Goal: Navigation & Orientation: Locate item on page

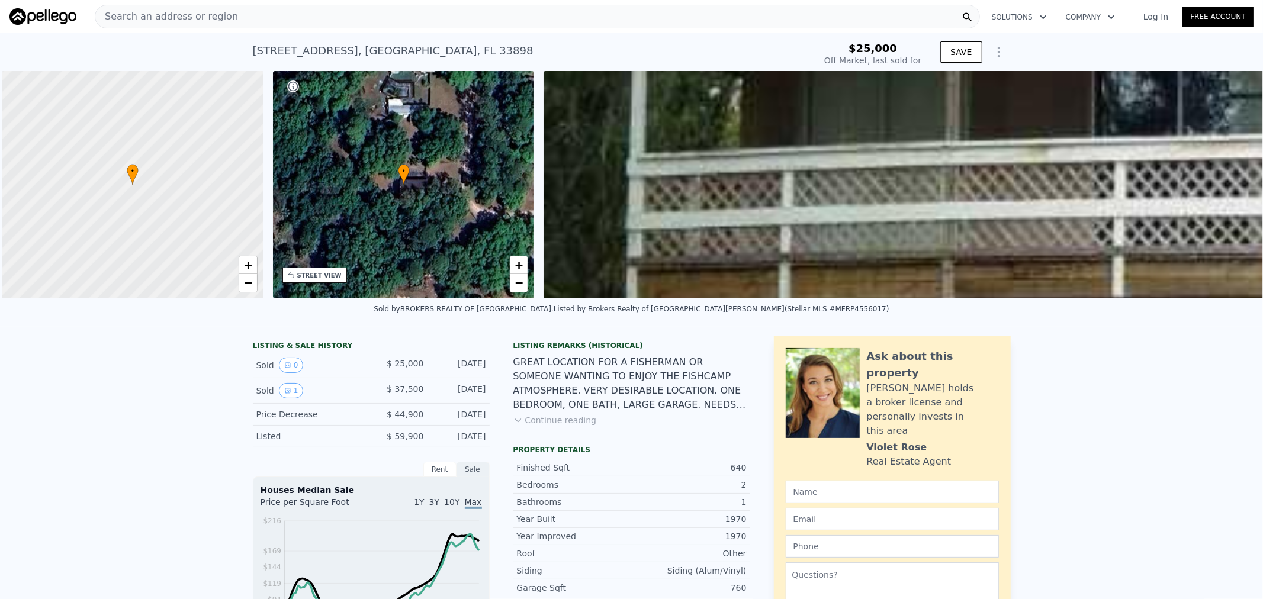
scroll to position [0, 4]
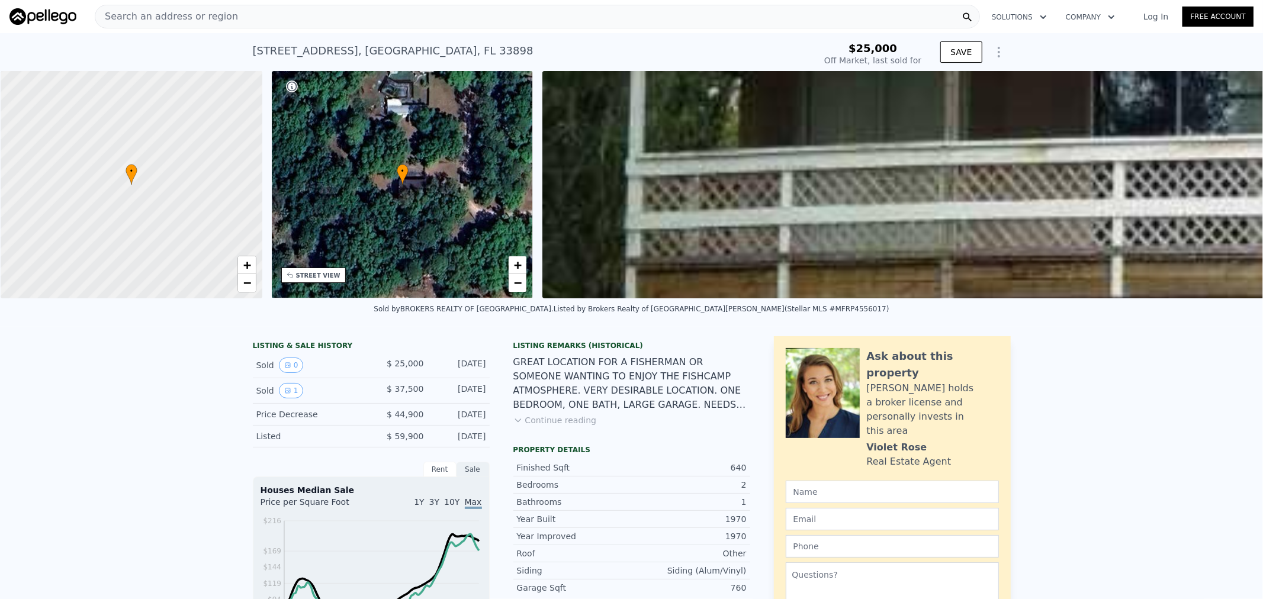
click at [818, 210] on img at bounding box center [1168, 184] width 1253 height 227
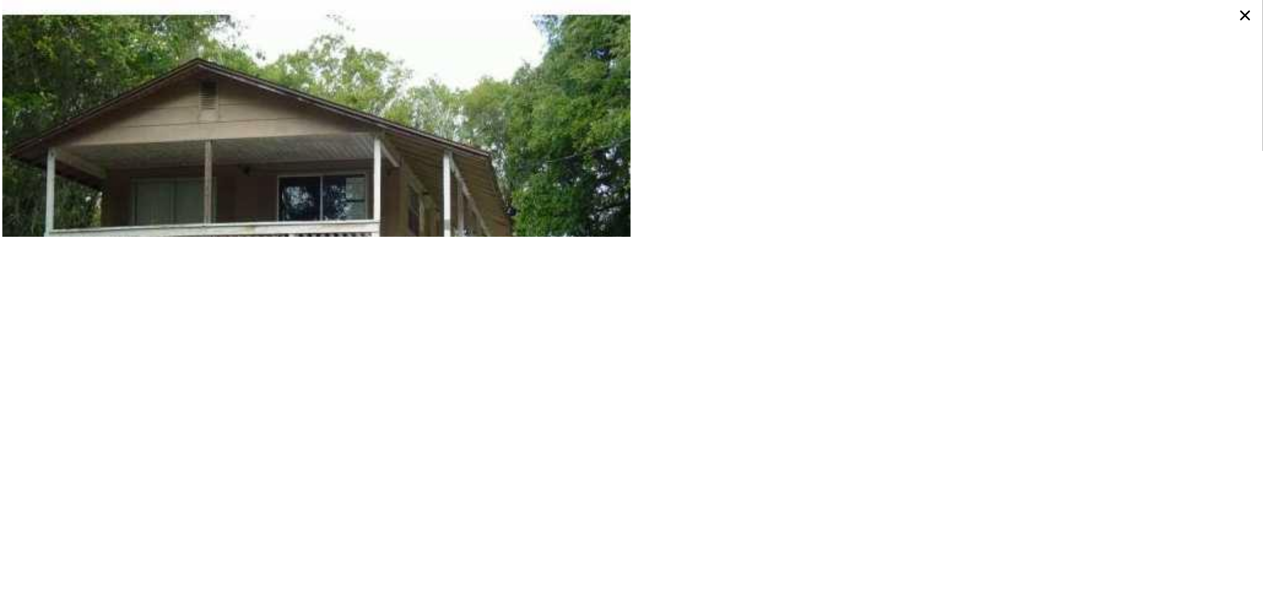
click at [1247, 9] on icon at bounding box center [1244, 15] width 21 height 21
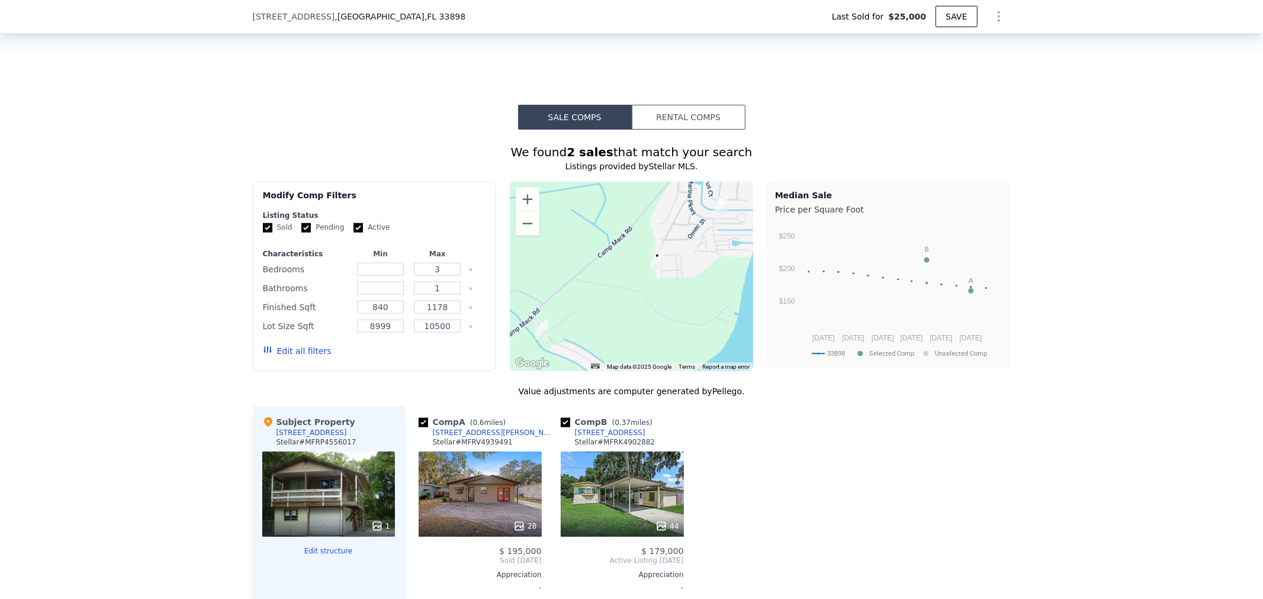
scroll to position [876, 0]
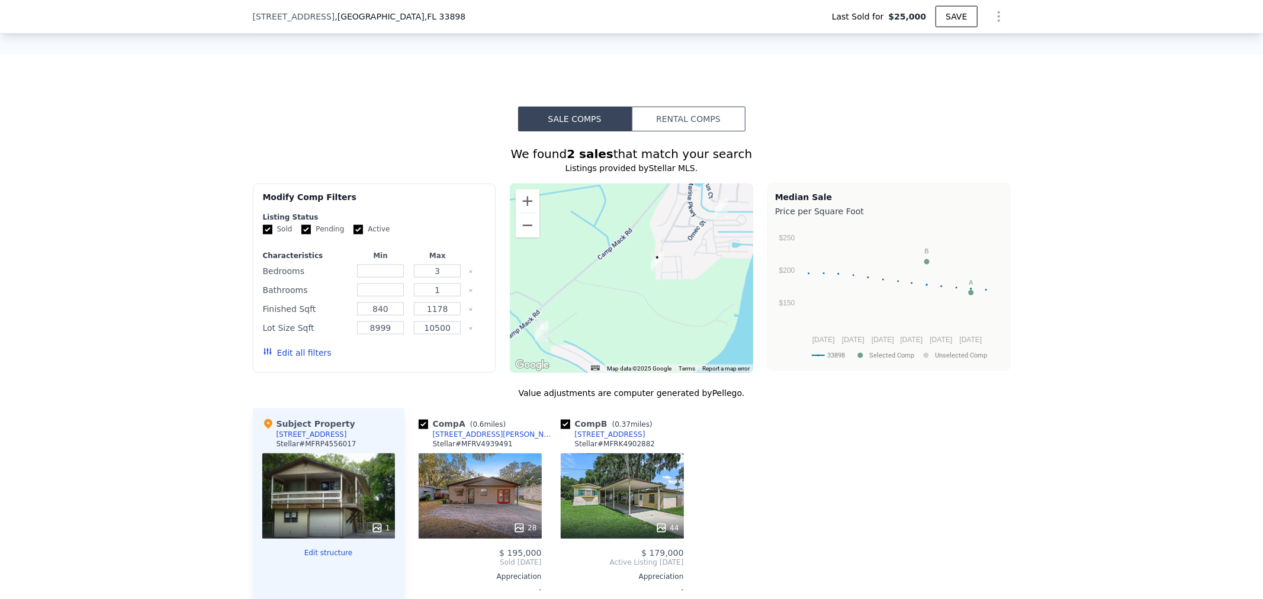
click at [344, 506] on div "1" at bounding box center [328, 495] width 133 height 85
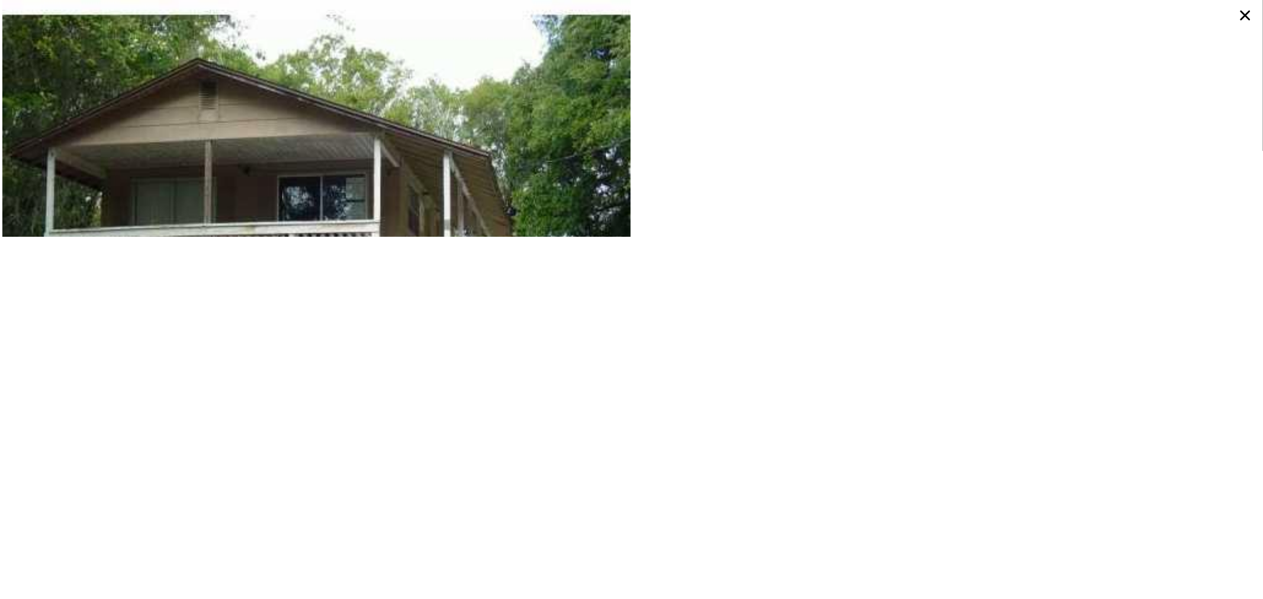
click at [1246, 15] on icon at bounding box center [1245, 16] width 10 height 10
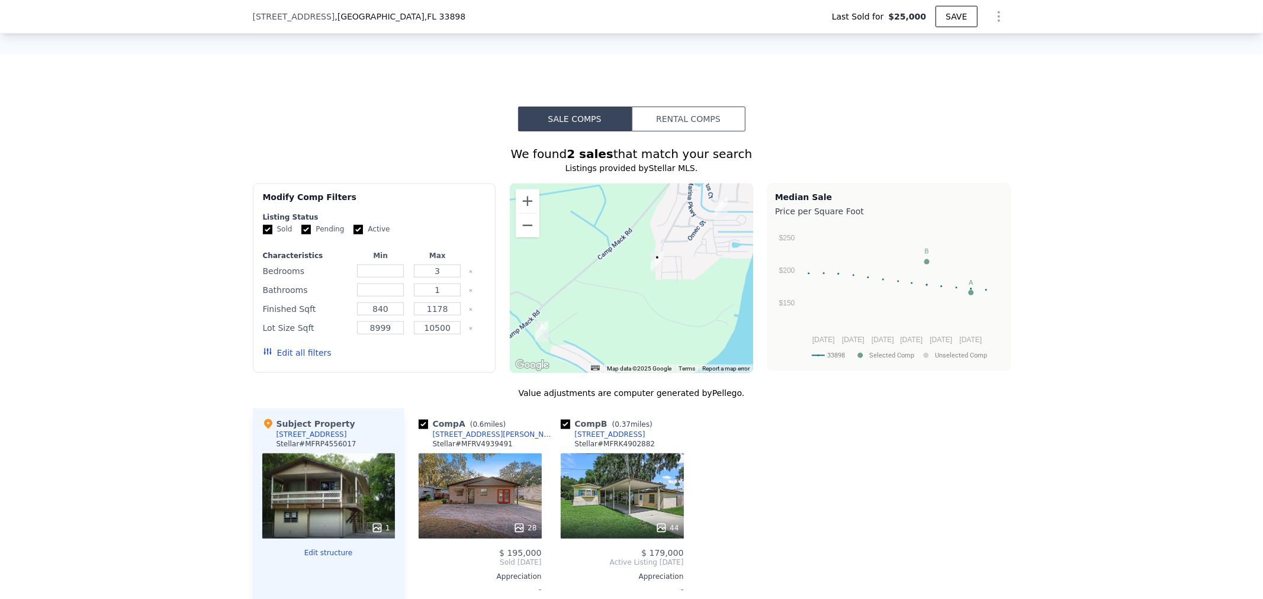
scroll to position [1051, 0]
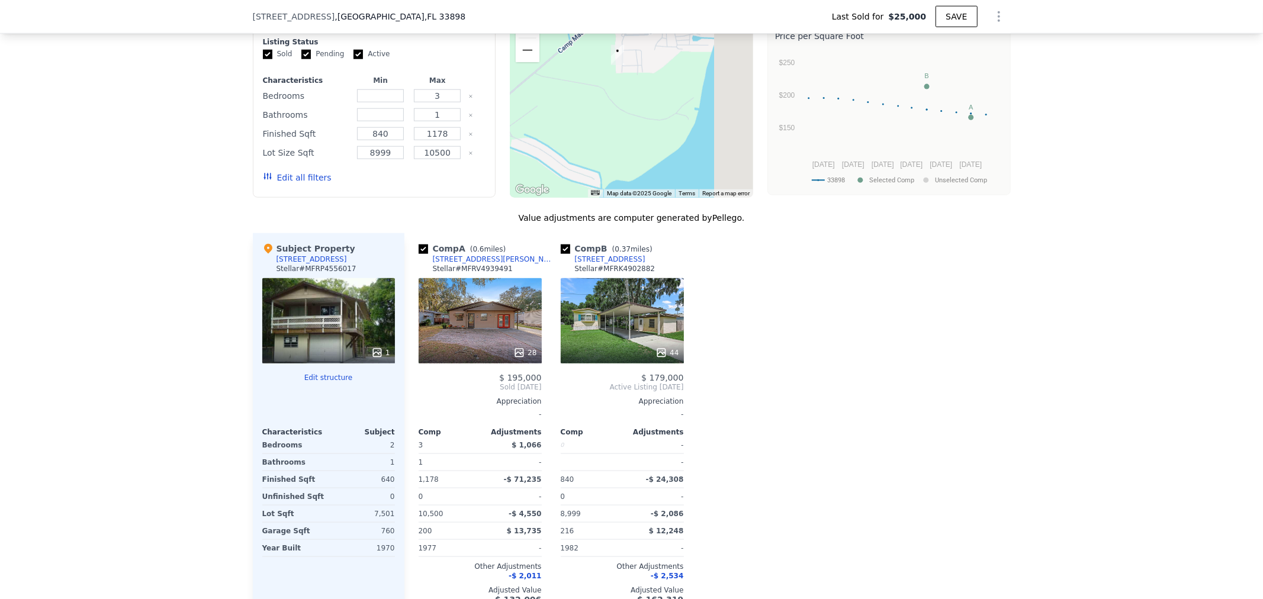
drag, startPoint x: 670, startPoint y: 163, endPoint x: 617, endPoint y: 125, distance: 64.4
click at [617, 125] on div at bounding box center [631, 102] width 243 height 189
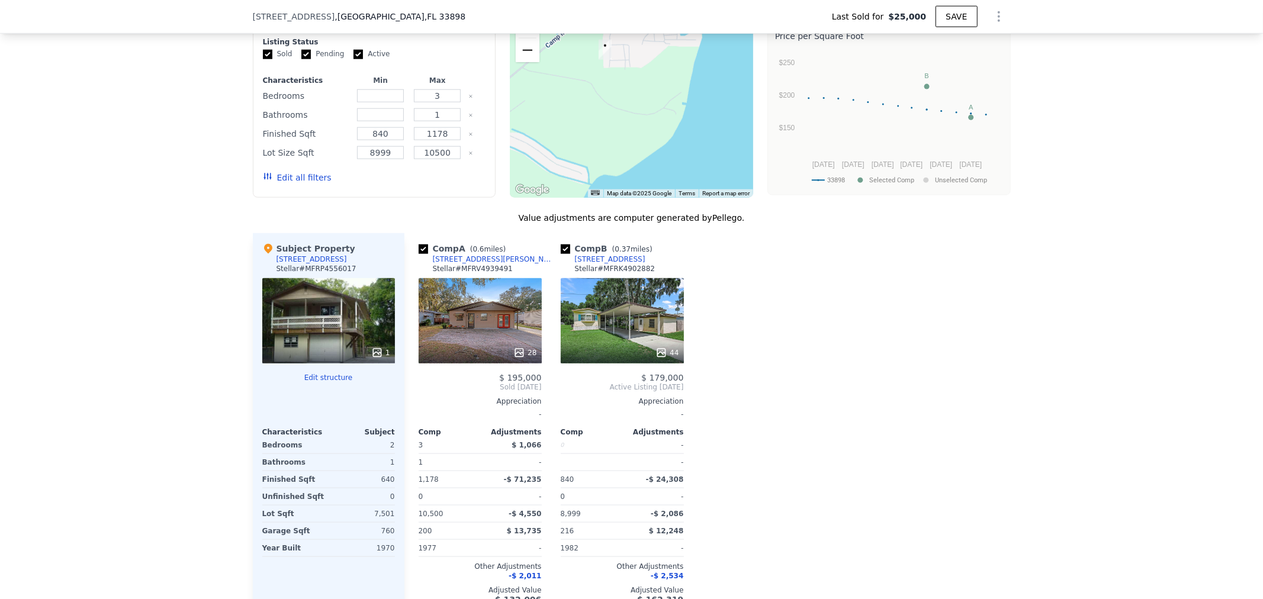
click at [516, 62] on button "Zoom out" at bounding box center [528, 50] width 24 height 24
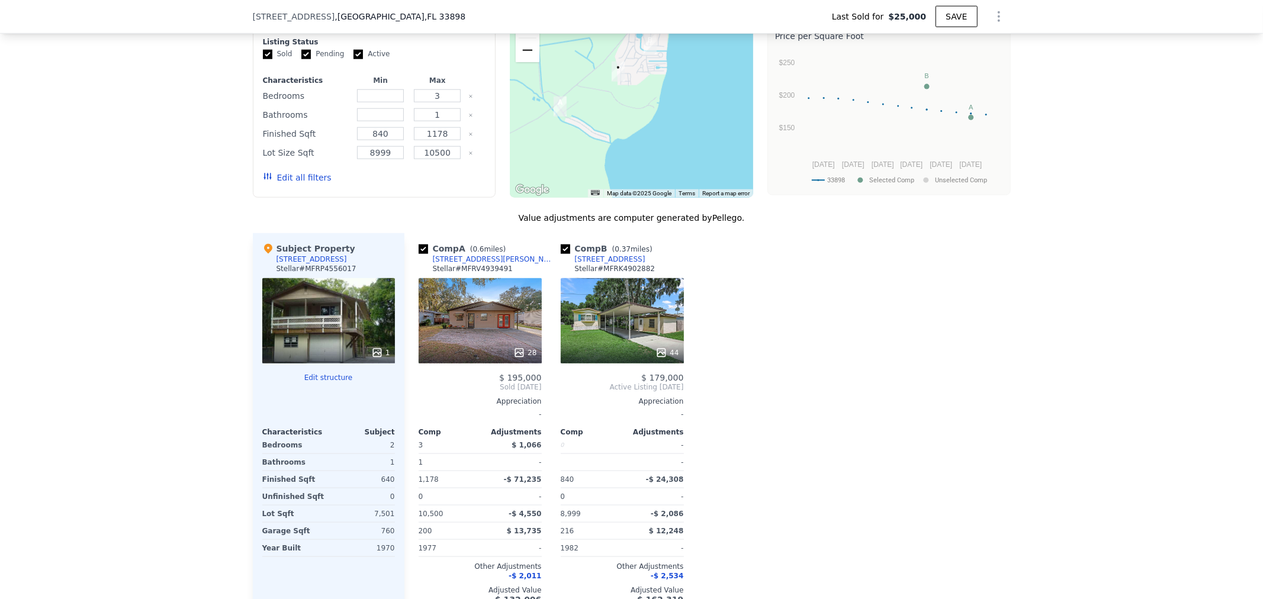
scroll to position [876, 0]
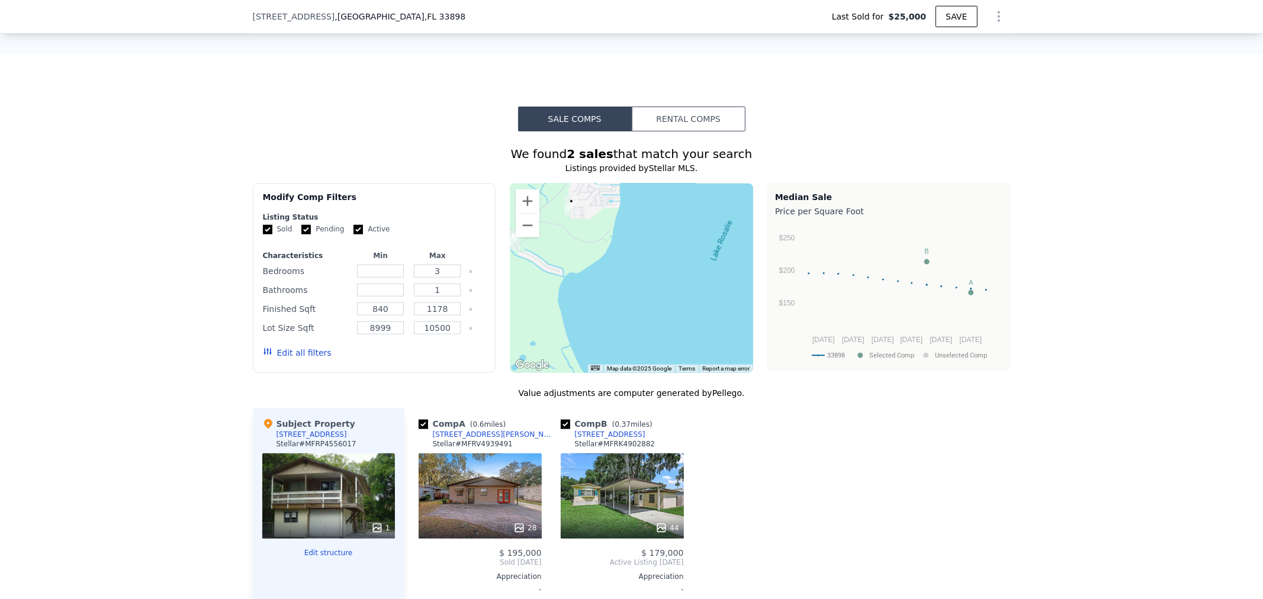
drag, startPoint x: 720, startPoint y: 334, endPoint x: 635, endPoint y: 282, distance: 100.1
click at [667, 289] on div at bounding box center [631, 278] width 243 height 189
click at [522, 237] on button "Zoom out" at bounding box center [528, 226] width 24 height 24
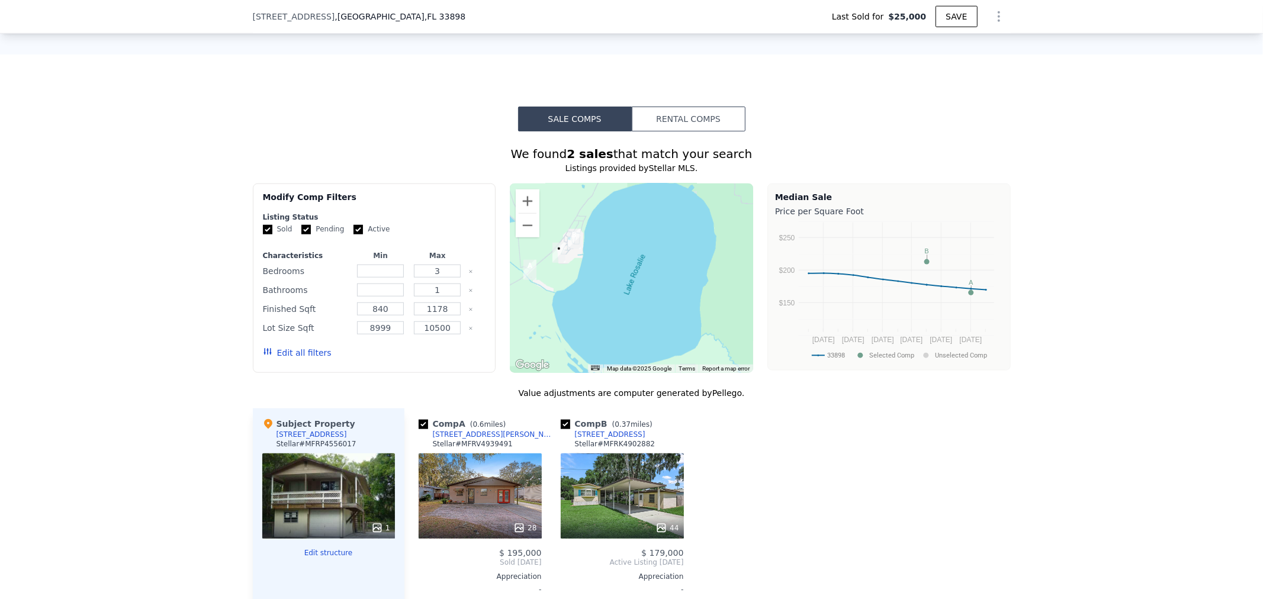
drag, startPoint x: 612, startPoint y: 265, endPoint x: 588, endPoint y: 279, distance: 27.6
click at [588, 279] on div at bounding box center [631, 278] width 243 height 189
click at [524, 237] on button "Zoom out" at bounding box center [528, 226] width 24 height 24
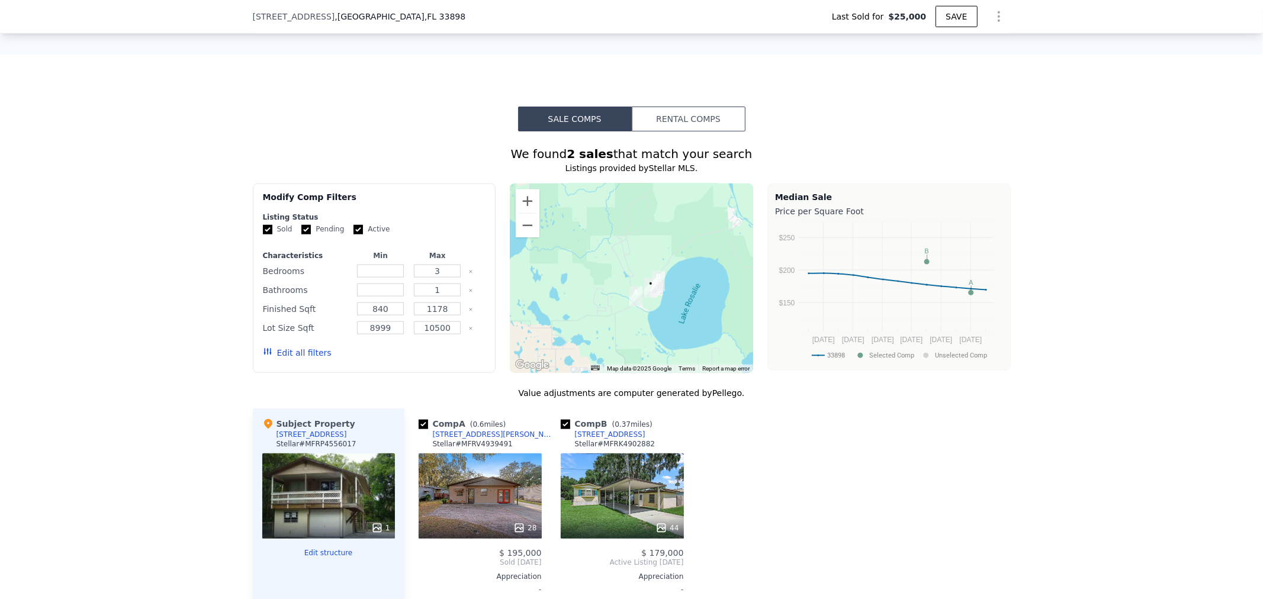
drag, startPoint x: 622, startPoint y: 282, endPoint x: 677, endPoint y: 310, distance: 62.0
click at [677, 310] on div at bounding box center [631, 278] width 243 height 189
